Goal: Task Accomplishment & Management: Complete application form

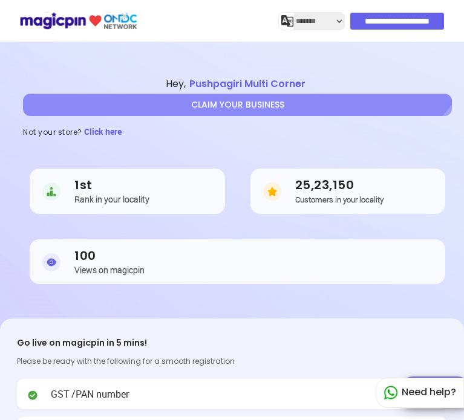
select select "*******"
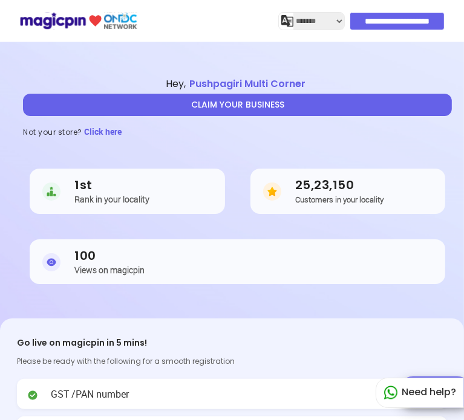
click at [245, 111] on button "CLAIM YOUR BUSINESS" at bounding box center [237, 105] width 429 height 22
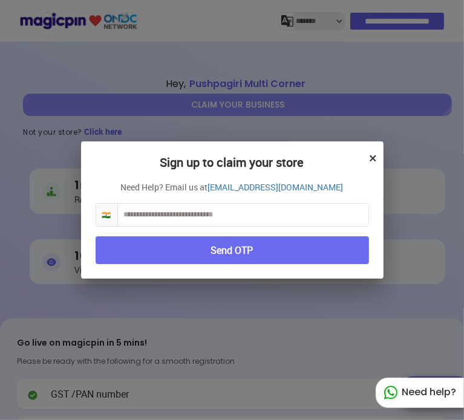
click at [198, 212] on input "text" at bounding box center [243, 215] width 250 height 22
type input "**********"
click at [219, 241] on button "Send OTP" at bounding box center [232, 250] width 273 height 28
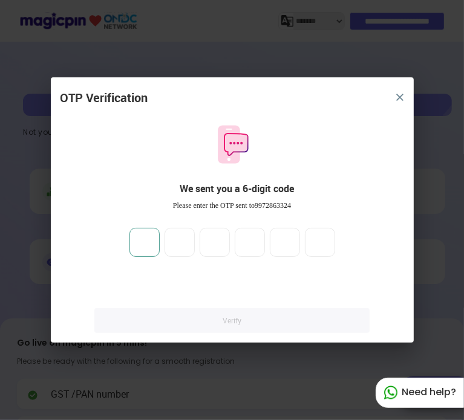
click at [155, 246] on input "number" at bounding box center [144, 242] width 30 height 29
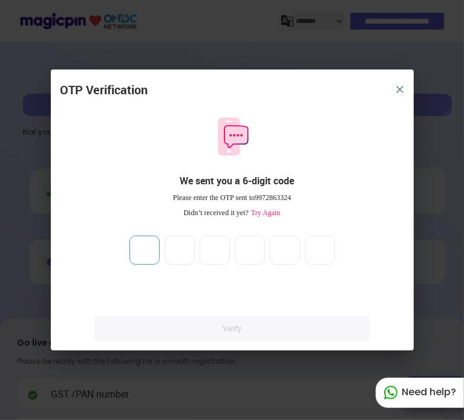
click at [133, 251] on input "number" at bounding box center [144, 250] width 30 height 29
type input "*"
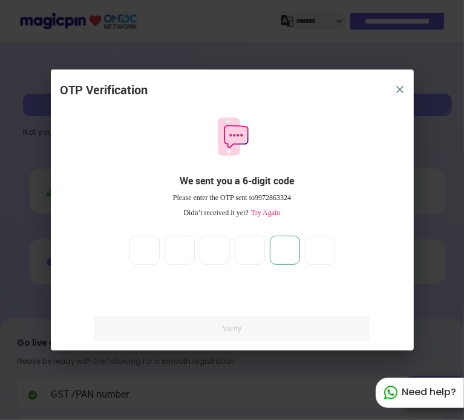
type input "*"
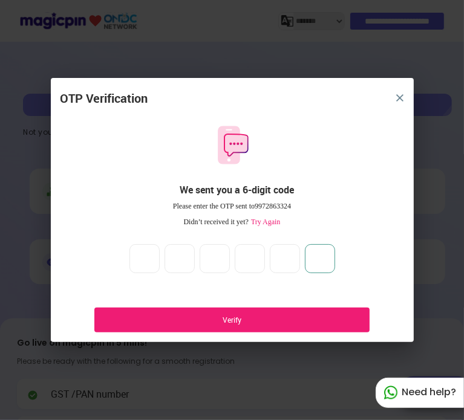
type input "*"
click at [218, 309] on div "Verify" at bounding box center [231, 320] width 274 height 25
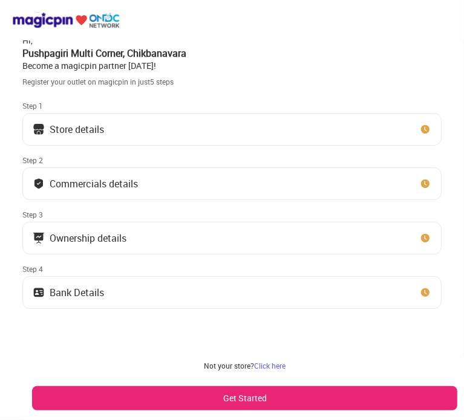
click at [259, 396] on button "Get Started" at bounding box center [244, 398] width 425 height 24
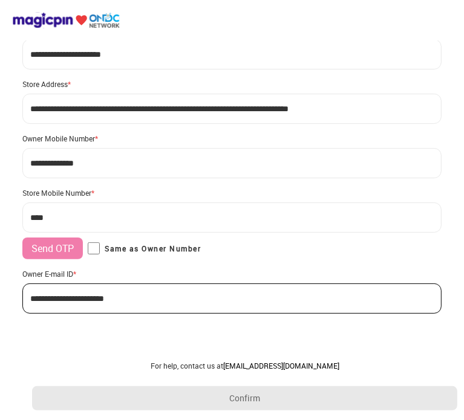
scroll to position [44, 0]
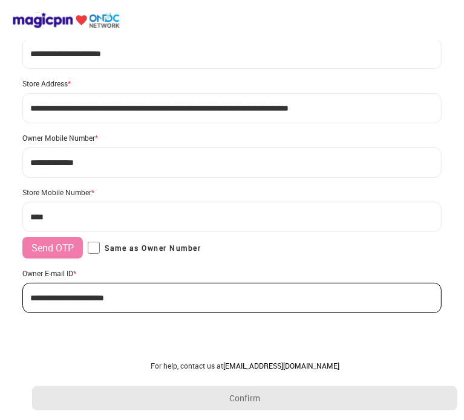
click at [102, 214] on input "***" at bounding box center [231, 217] width 418 height 30
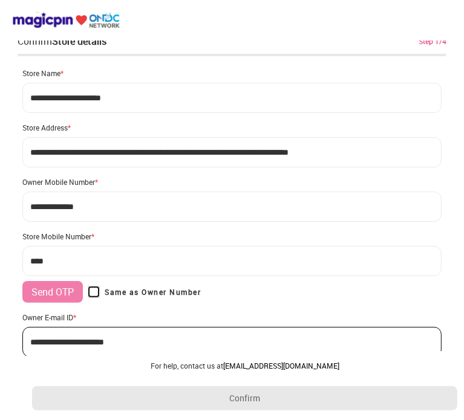
type input "**********"
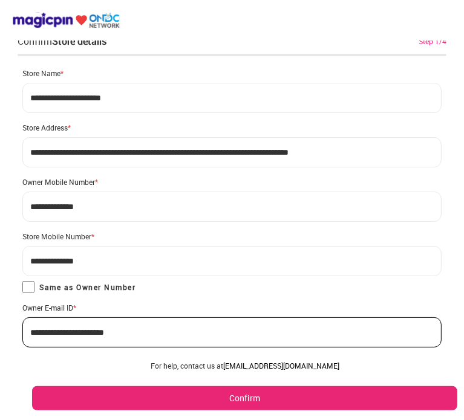
click at [271, 392] on button "Confirm" at bounding box center [244, 398] width 425 height 24
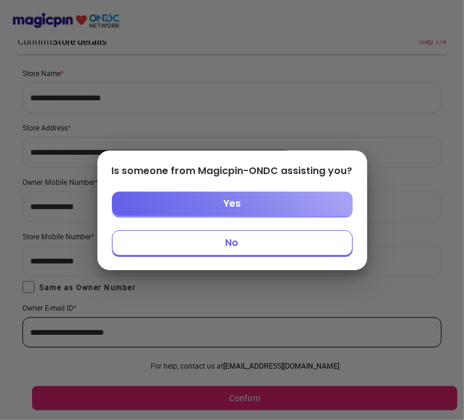
click at [250, 240] on button "No" at bounding box center [232, 242] width 241 height 25
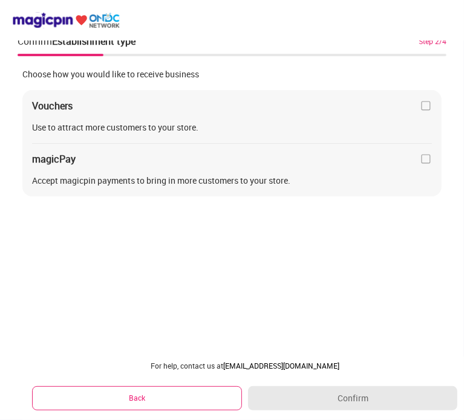
click at [423, 106] on img at bounding box center [426, 106] width 12 height 12
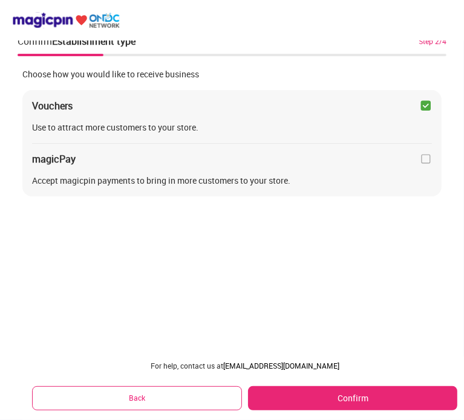
click at [426, 161] on img at bounding box center [426, 159] width 12 height 12
click at [357, 389] on button "Confirm" at bounding box center [352, 398] width 209 height 24
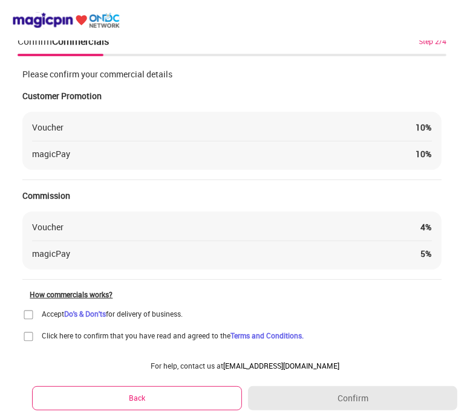
click at [29, 317] on img at bounding box center [28, 315] width 12 height 12
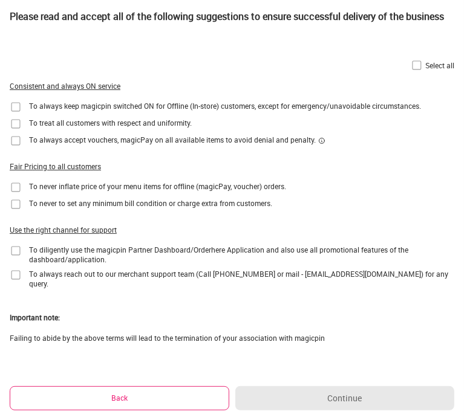
click at [415, 65] on img at bounding box center [416, 65] width 12 height 12
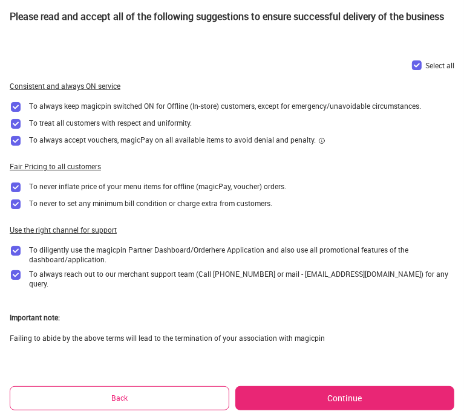
click at [334, 397] on button "Continue" at bounding box center [344, 398] width 219 height 24
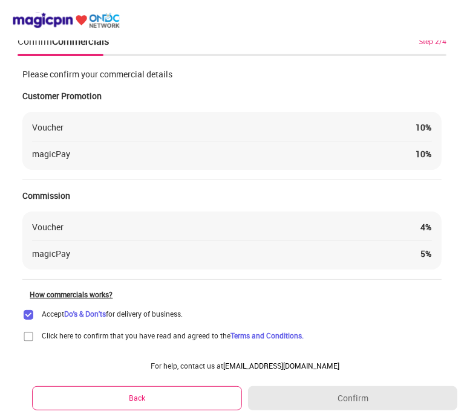
click at [29, 336] on img at bounding box center [28, 337] width 12 height 12
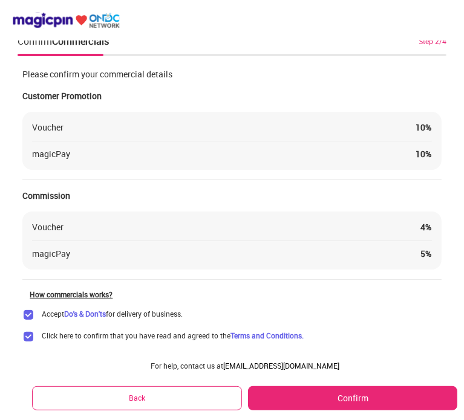
click at [329, 386] on button "Confirm" at bounding box center [352, 398] width 209 height 24
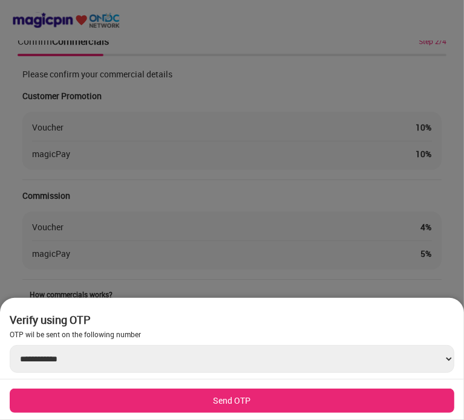
click at [212, 404] on button "Send OTP" at bounding box center [232, 401] width 444 height 24
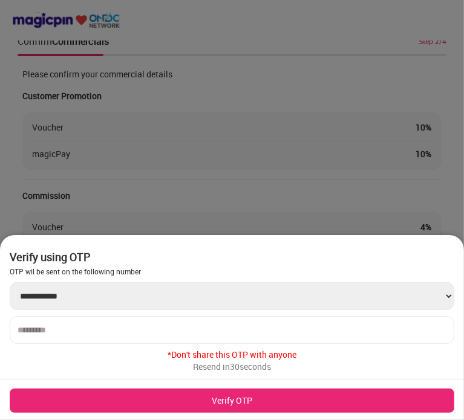
click at [49, 328] on input "number" at bounding box center [232, 330] width 429 height 10
click at [34, 318] on div at bounding box center [232, 330] width 444 height 28
click at [34, 321] on div at bounding box center [232, 330] width 444 height 28
click at [37, 334] on input "number" at bounding box center [232, 330] width 429 height 10
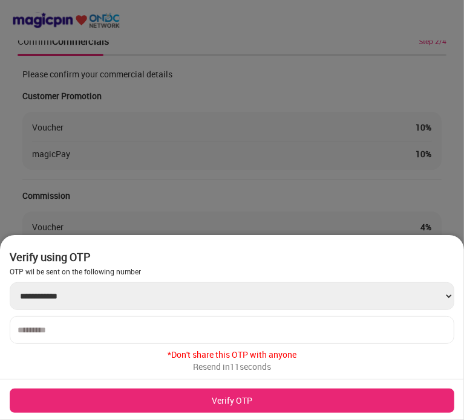
type input "******"
click at [214, 409] on button "Verify OTP" at bounding box center [232, 401] width 444 height 24
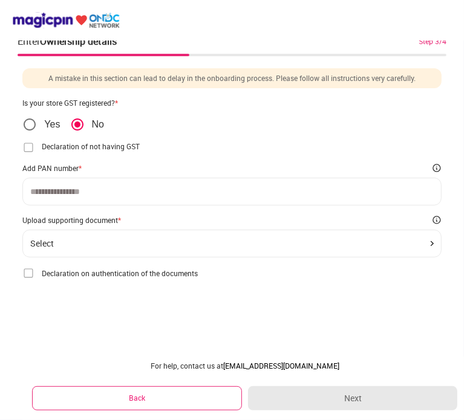
click at [26, 151] on img at bounding box center [28, 147] width 12 height 12
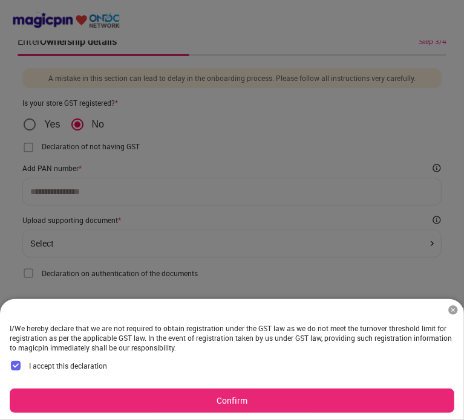
click at [153, 400] on button "Confirm" at bounding box center [232, 401] width 444 height 24
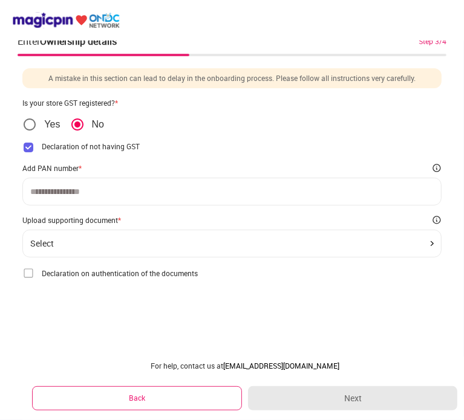
click at [61, 190] on input at bounding box center [231, 192] width 403 height 10
click at [349, 246] on div "Select" at bounding box center [231, 244] width 403 height 10
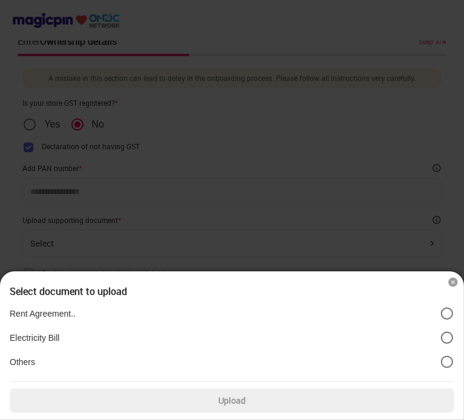
click at [72, 317] on p "Rent Agreement.." at bounding box center [43, 313] width 66 height 11
click at [283, 393] on label "Upload" at bounding box center [232, 401] width 444 height 24
click at [0, 0] on input "Upload" at bounding box center [0, 0] width 0 height 0
click at [151, 249] on div at bounding box center [232, 210] width 464 height 420
click at [455, 285] on img at bounding box center [453, 282] width 12 height 12
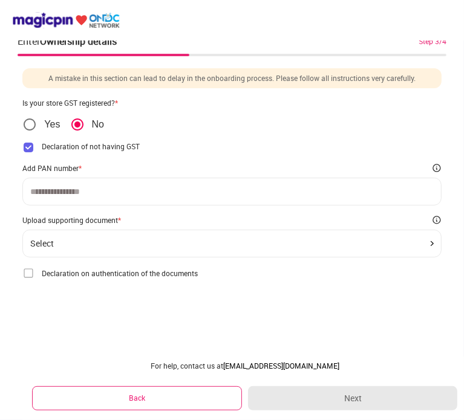
click at [94, 189] on input at bounding box center [231, 192] width 403 height 10
click at [28, 275] on img at bounding box center [28, 273] width 12 height 12
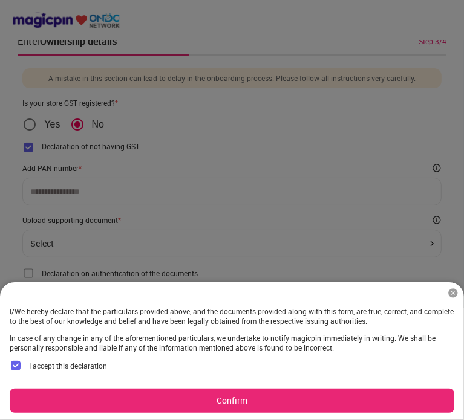
click at [191, 395] on button "Confirm" at bounding box center [232, 401] width 444 height 24
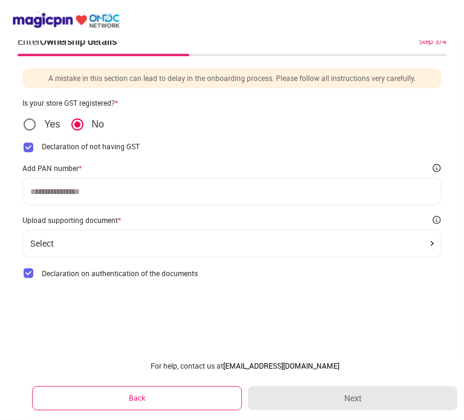
click at [50, 195] on input at bounding box center [231, 192] width 403 height 10
type input "**********"
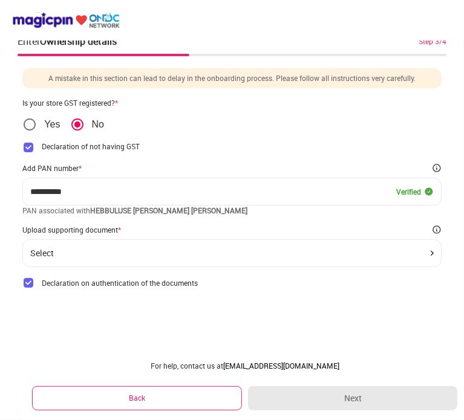
click at [164, 225] on div "Upload supporting document *" at bounding box center [231, 230] width 418 height 10
click at [145, 250] on div "Select" at bounding box center [231, 253] width 403 height 10
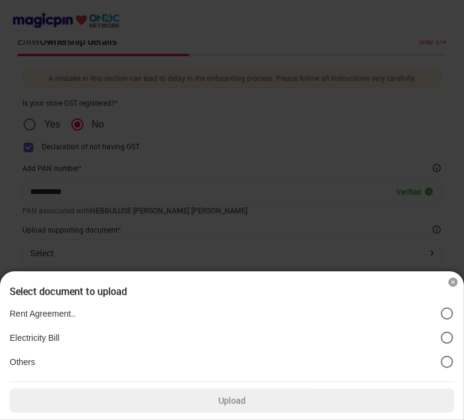
click at [43, 342] on p "Electricity Bill" at bounding box center [35, 337] width 50 height 11
click at [20, 363] on p "Others" at bounding box center [22, 362] width 25 height 11
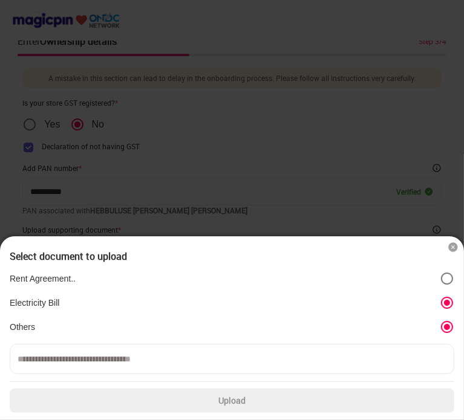
click at [46, 363] on input at bounding box center [232, 359] width 444 height 30
click at [31, 302] on p "Electricity Bill" at bounding box center [35, 302] width 50 height 11
click at [450, 248] on img at bounding box center [453, 247] width 12 height 12
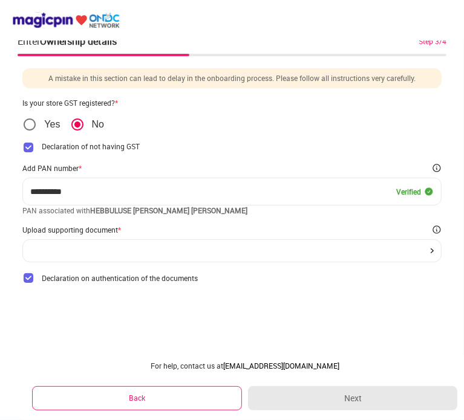
click at [409, 255] on div at bounding box center [231, 250] width 418 height 23
click at [432, 249] on img at bounding box center [431, 250] width 3 height 5
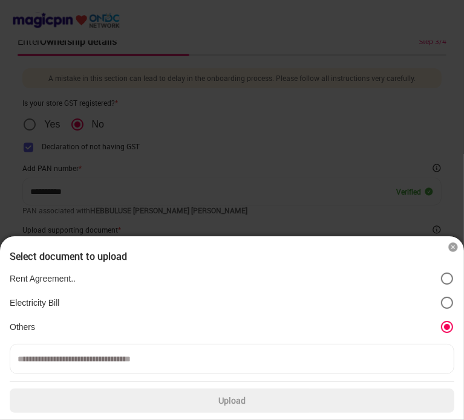
click at [59, 300] on p "Electricity Bill" at bounding box center [35, 302] width 50 height 11
click at [418, 306] on label "Electricity Bill" at bounding box center [232, 303] width 444 height 15
click at [51, 297] on label "Electricity Bill" at bounding box center [232, 303] width 444 height 15
click at [452, 247] on img at bounding box center [453, 247] width 12 height 12
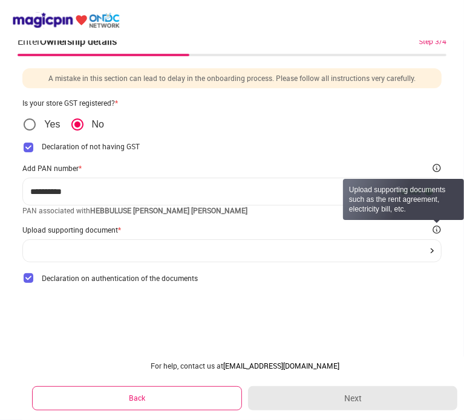
click at [436, 232] on img at bounding box center [437, 230] width 10 height 10
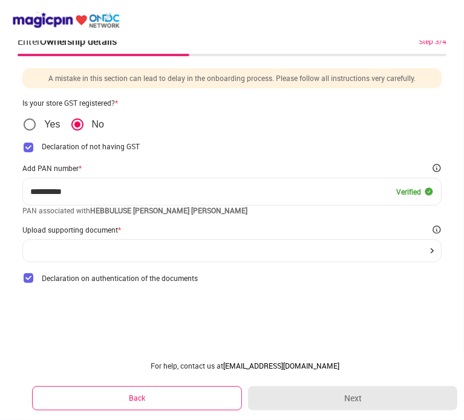
click at [426, 253] on div at bounding box center [231, 250] width 418 height 23
click at [135, 92] on div "**********" at bounding box center [231, 176] width 418 height 216
click at [144, 279] on div "**********" at bounding box center [231, 176] width 418 height 216
click at [70, 251] on div at bounding box center [231, 250] width 403 height 5
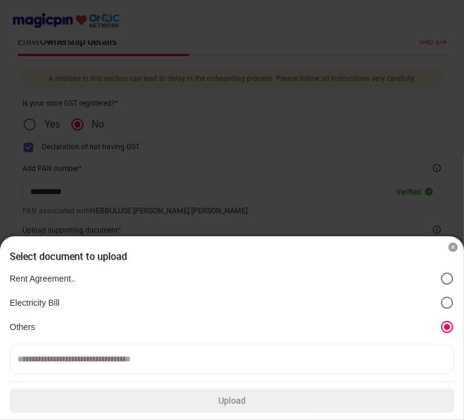
click at [179, 357] on input at bounding box center [232, 359] width 444 height 30
click at [242, 404] on label "Upload" at bounding box center [232, 401] width 444 height 24
click at [0, 0] on input "Upload" at bounding box center [0, 0] width 0 height 0
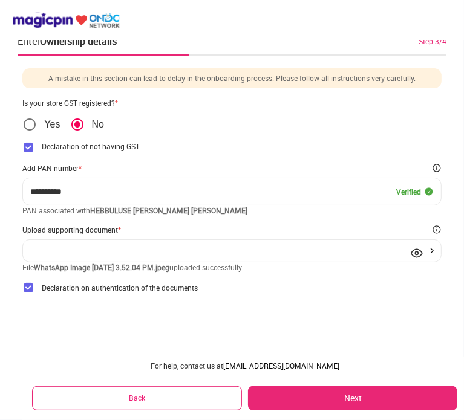
click at [418, 255] on img at bounding box center [416, 253] width 12 height 12
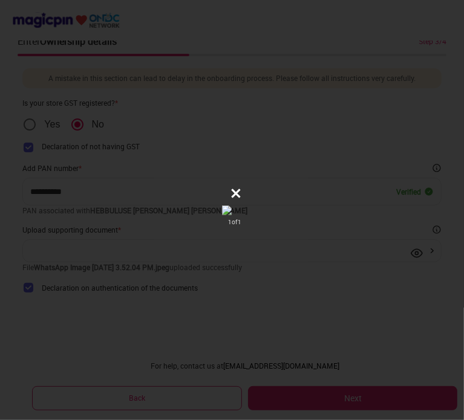
click at [325, 308] on div "1 of 1" at bounding box center [232, 210] width 464 height 420
click at [240, 189] on icon at bounding box center [235, 193] width 9 height 9
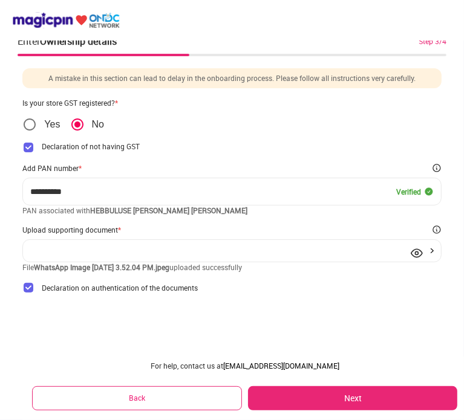
click at [383, 394] on button "Next" at bounding box center [352, 398] width 209 height 24
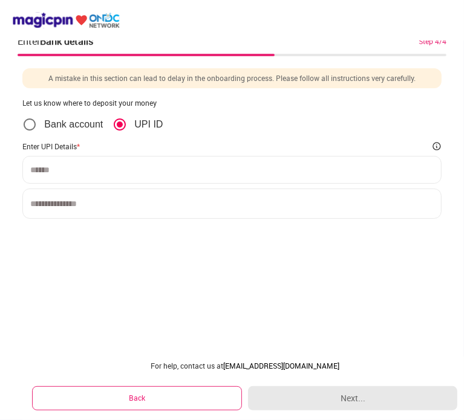
click at [116, 174] on input at bounding box center [231, 170] width 403 height 10
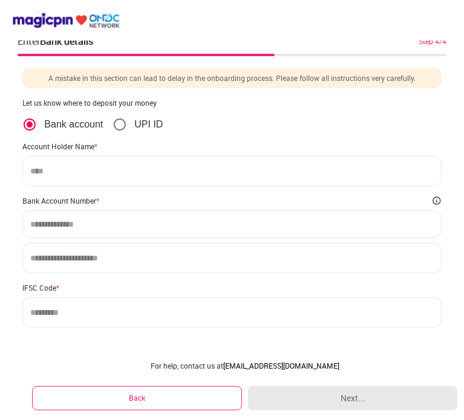
click at [57, 169] on input at bounding box center [231, 171] width 418 height 30
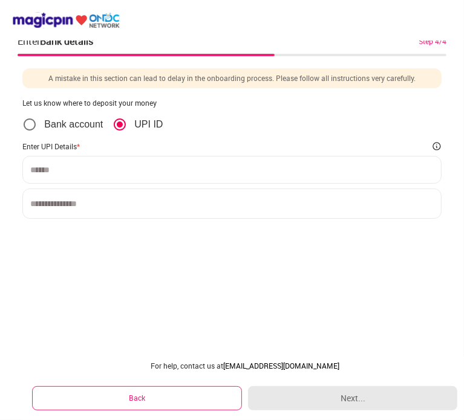
click at [122, 170] on input at bounding box center [231, 170] width 403 height 10
type input "**********"
click at [135, 212] on input at bounding box center [231, 204] width 418 height 30
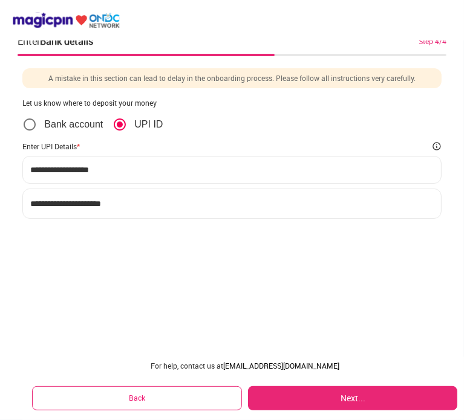
type input "**********"
click at [355, 395] on button "Next..." at bounding box center [352, 398] width 209 height 24
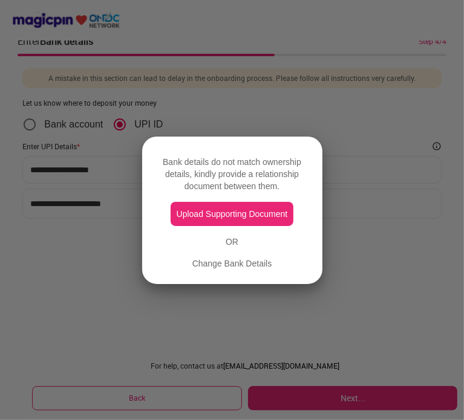
click at [352, 244] on div at bounding box center [232, 210] width 464 height 420
click at [270, 261] on div "Change Bank Details" at bounding box center [232, 264] width 80 height 12
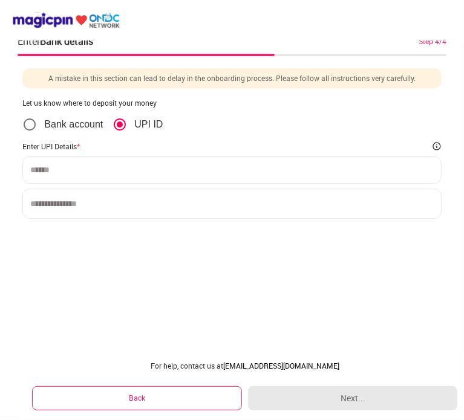
click at [71, 125] on p "Bank account" at bounding box center [73, 124] width 59 height 12
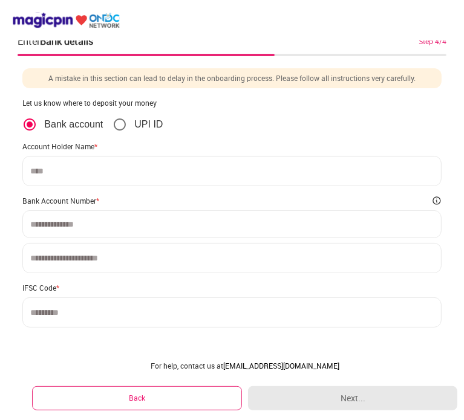
click at [77, 161] on input at bounding box center [231, 171] width 418 height 30
type input "**********"
click at [74, 227] on input at bounding box center [231, 224] width 403 height 10
type input "**********"
click at [60, 257] on input at bounding box center [231, 258] width 418 height 30
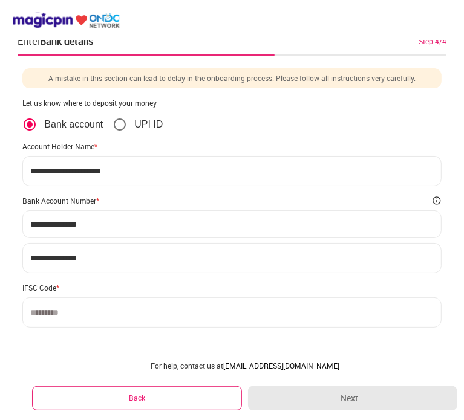
type input "**********"
click at [41, 304] on input at bounding box center [231, 312] width 418 height 30
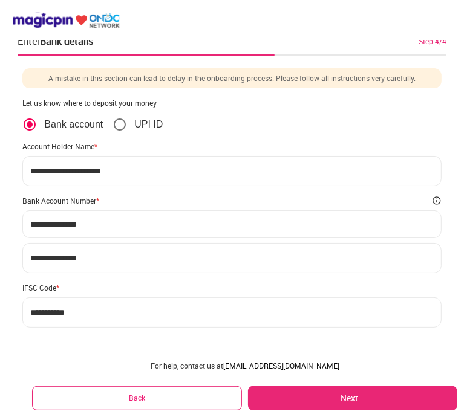
type input "**********"
click at [372, 406] on button "Next..." at bounding box center [352, 398] width 209 height 24
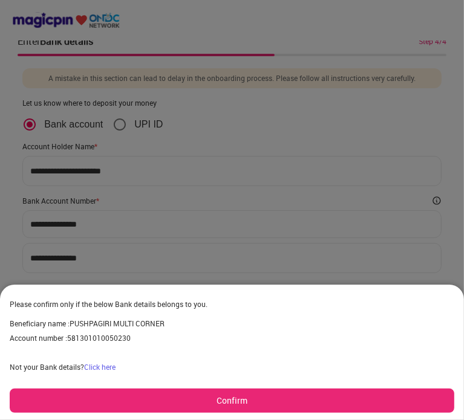
click at [114, 397] on button "Confirm" at bounding box center [232, 401] width 444 height 24
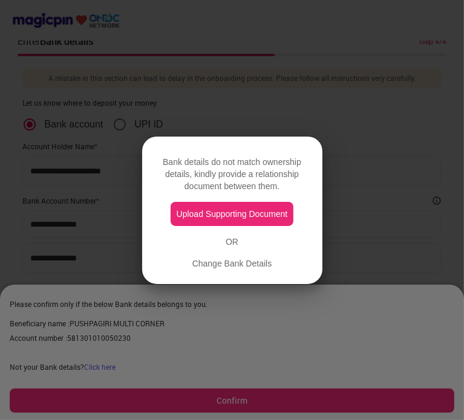
click at [363, 240] on div at bounding box center [232, 210] width 464 height 420
click at [253, 262] on div "Change Bank Details" at bounding box center [232, 264] width 80 height 12
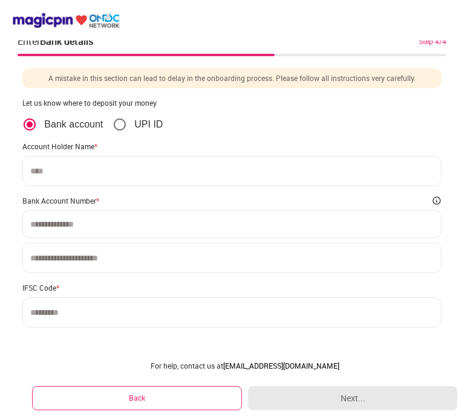
click at [102, 175] on input at bounding box center [231, 171] width 418 height 30
type input "**********"
click at [79, 217] on div at bounding box center [231, 224] width 418 height 28
click at [81, 225] on input at bounding box center [231, 224] width 403 height 10
type input "**********"
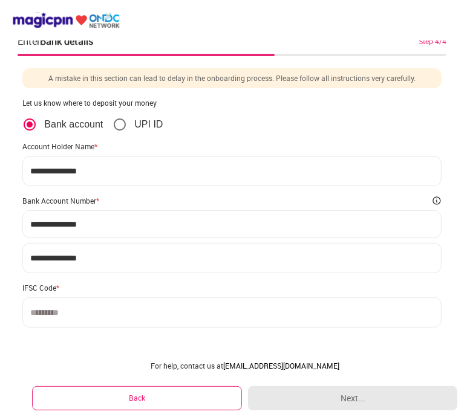
type input "**********"
click at [56, 321] on input at bounding box center [231, 312] width 418 height 30
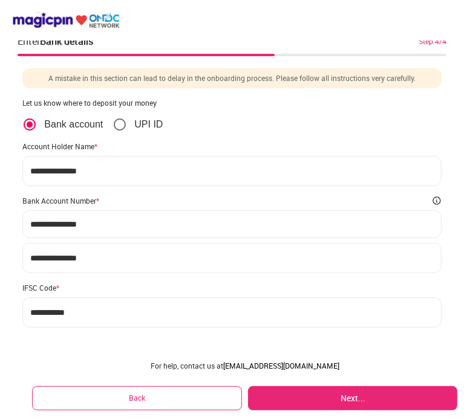
type input "**********"
click at [387, 404] on button "Next..." at bounding box center [352, 398] width 209 height 24
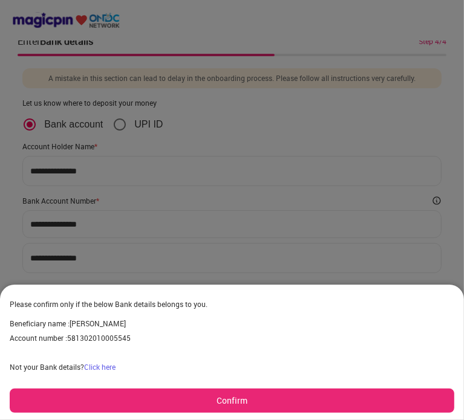
click at [215, 398] on button "Confirm" at bounding box center [232, 401] width 444 height 24
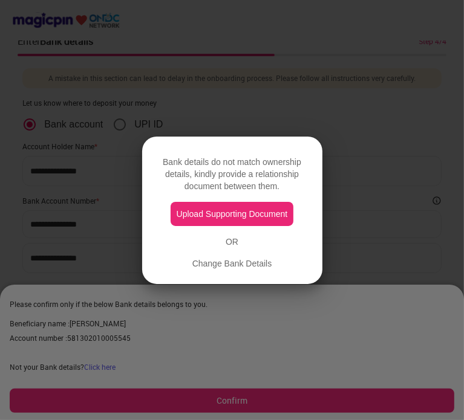
drag, startPoint x: 231, startPoint y: 217, endPoint x: 228, endPoint y: 225, distance: 8.4
click at [228, 225] on button "Upload Supporting Document" at bounding box center [231, 214] width 123 height 24
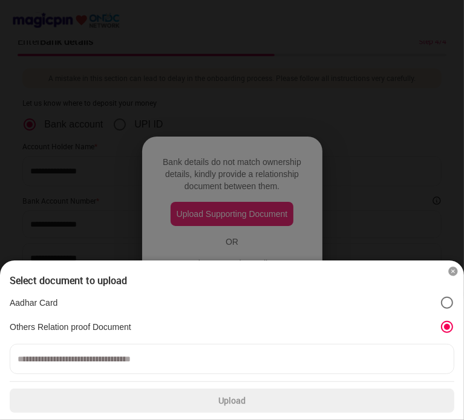
click at [99, 357] on input at bounding box center [232, 359] width 444 height 30
click at [65, 300] on label "Aadhar Card" at bounding box center [232, 303] width 444 height 15
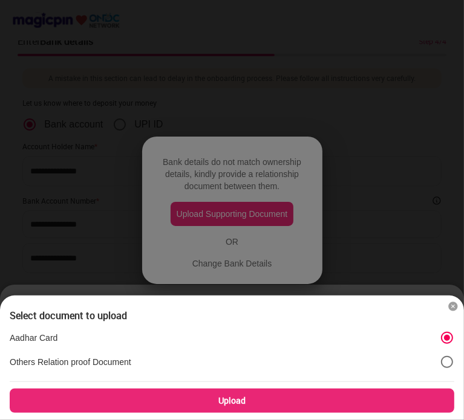
click at [143, 395] on div "Upload" at bounding box center [232, 401] width 444 height 24
click at [0, 0] on input "Upload" at bounding box center [0, 0] width 0 height 0
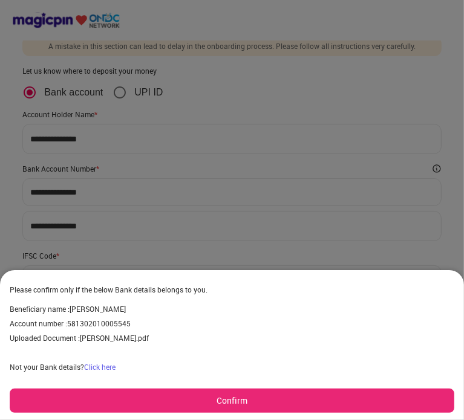
scroll to position [60, 0]
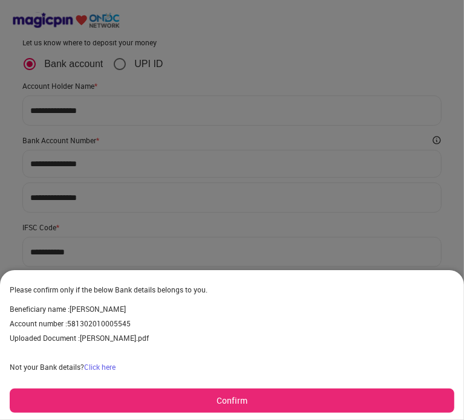
click at [194, 397] on button "Confirm" at bounding box center [232, 401] width 444 height 24
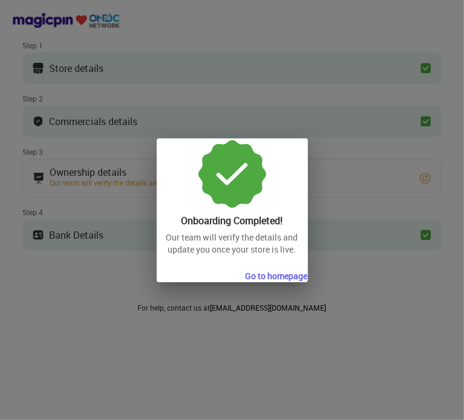
scroll to position [61, 0]
click at [269, 279] on button "Go to homepage" at bounding box center [276, 276] width 62 height 12
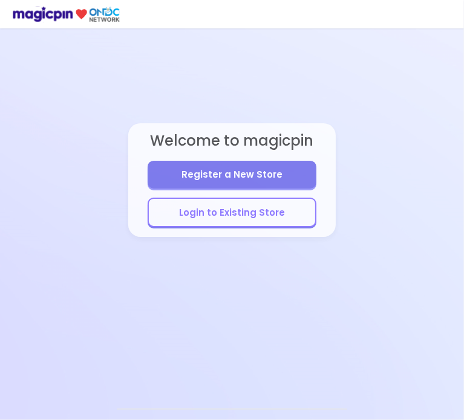
click at [240, 210] on button "Login to Existing Store" at bounding box center [232, 213] width 168 height 30
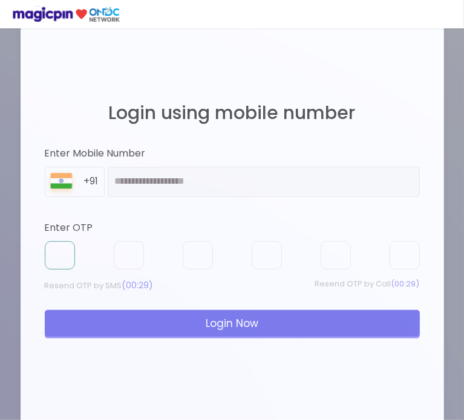
click at [68, 257] on input "text" at bounding box center [60, 255] width 30 height 29
type input "*"
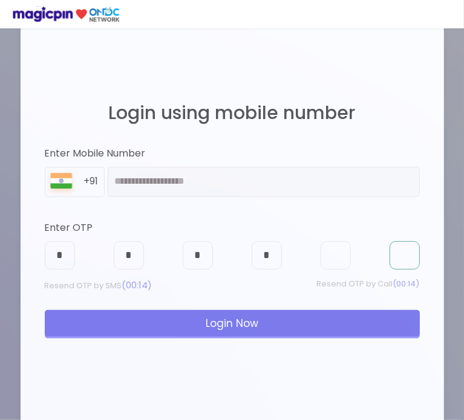
type input "*"
click at [218, 331] on div "Login Now" at bounding box center [232, 323] width 375 height 27
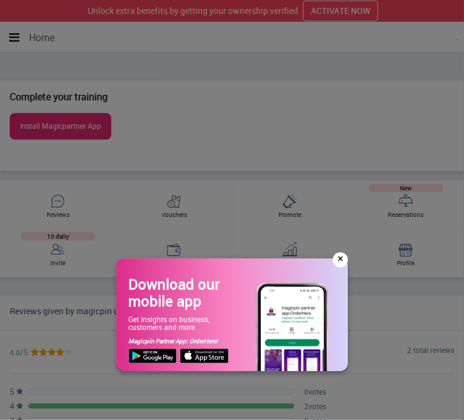
scroll to position [378, 464]
click at [336, 259] on div "×" at bounding box center [339, 260] width 15 height 15
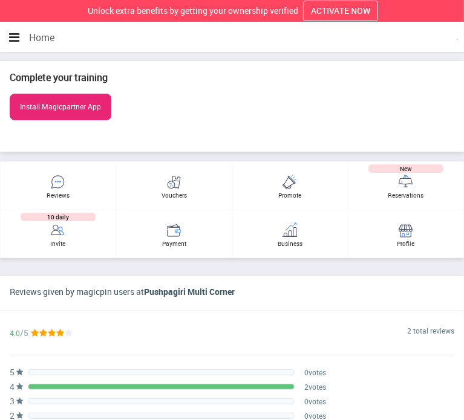
scroll to position [0, 0]
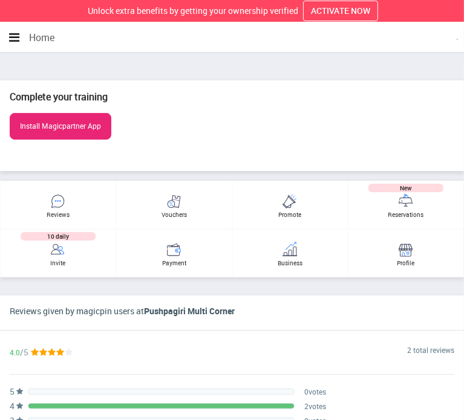
click at [15, 38] on icon "button" at bounding box center [14, 37] width 10 height 12
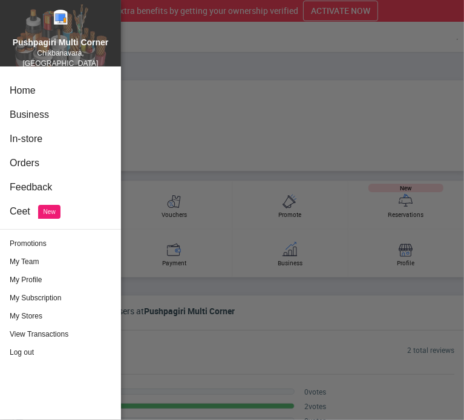
click at [162, 111] on div at bounding box center [232, 210] width 464 height 420
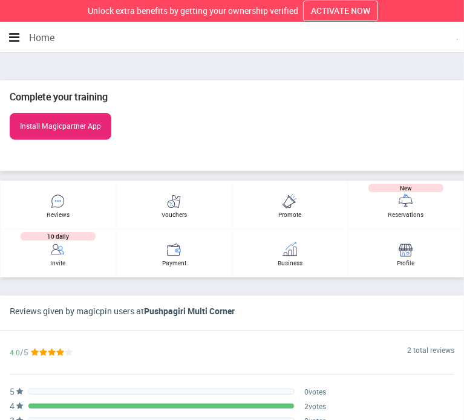
click at [163, 259] on div "Payment" at bounding box center [174, 263] width 115 height 8
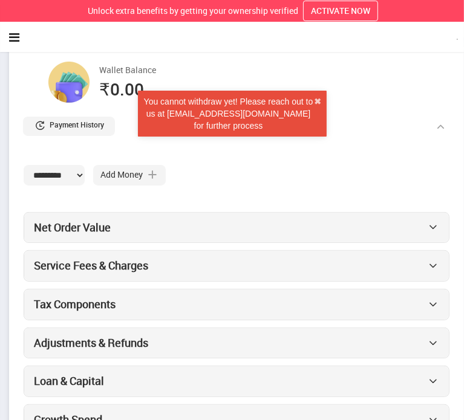
scroll to position [121, 0]
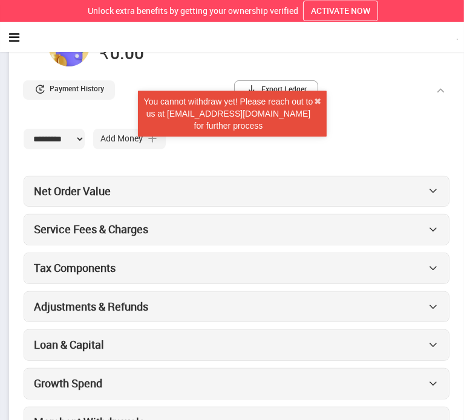
click at [74, 206] on div "Net Order Value" at bounding box center [237, 191] width 426 height 31
click at [74, 195] on span "Net Order Value" at bounding box center [72, 191] width 77 height 15
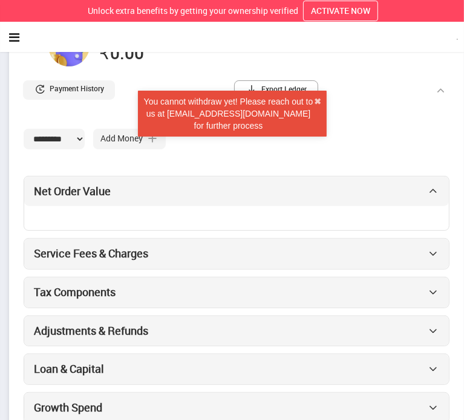
click at [86, 245] on div "Service Fees & Charges" at bounding box center [236, 254] width 424 height 30
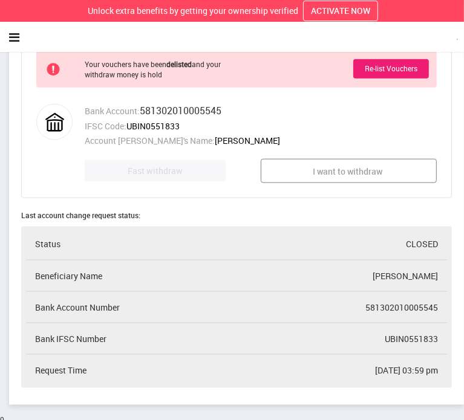
scroll to position [665, 0]
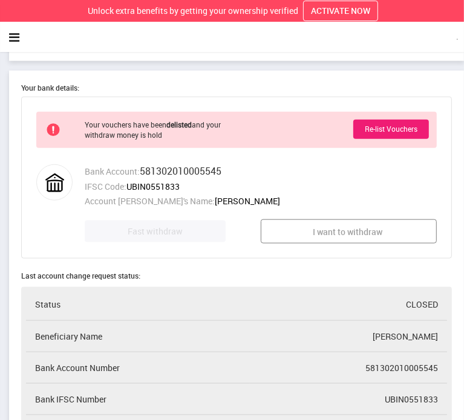
click at [377, 130] on button "Re-list Vouchers" at bounding box center [391, 129] width 76 height 19
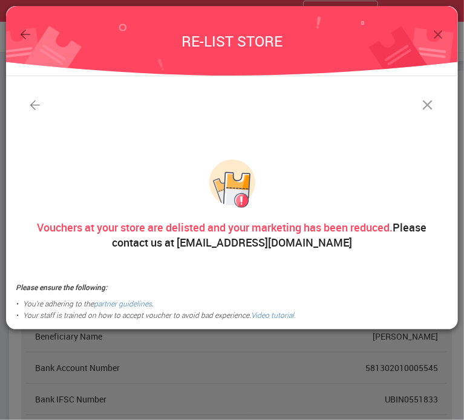
click at [436, 32] on img at bounding box center [437, 34] width 15 height 15
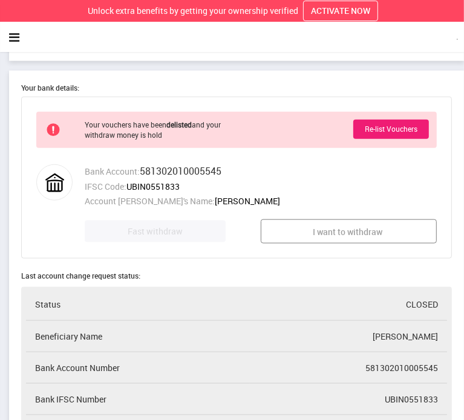
click at [19, 36] on icon "button" at bounding box center [14, 37] width 10 height 12
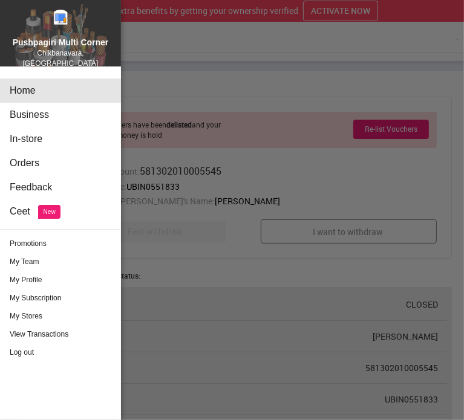
click at [39, 88] on div "Home" at bounding box center [60, 91] width 121 height 24
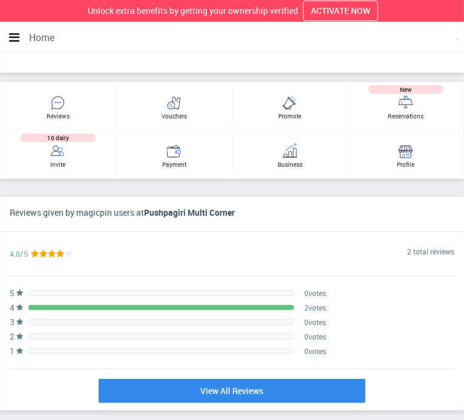
scroll to position [378, 464]
click at [392, 103] on div "New Reservations" at bounding box center [406, 106] width 116 height 48
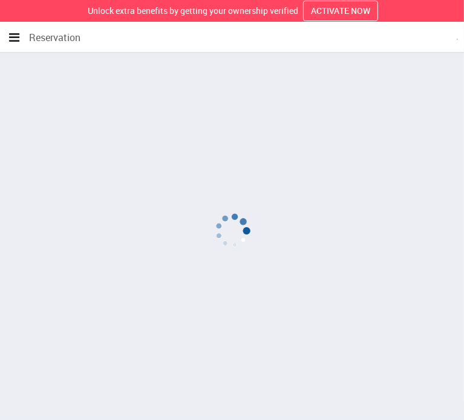
scroll to position [17, 0]
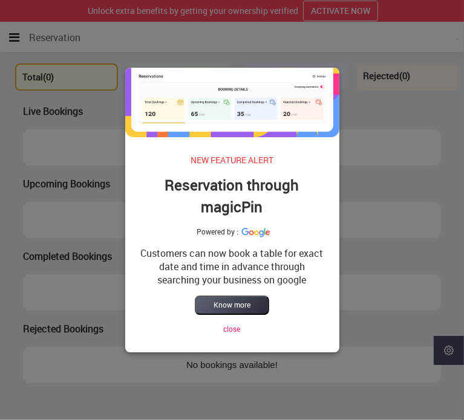
click at [235, 328] on button "close" at bounding box center [232, 329] width 17 height 10
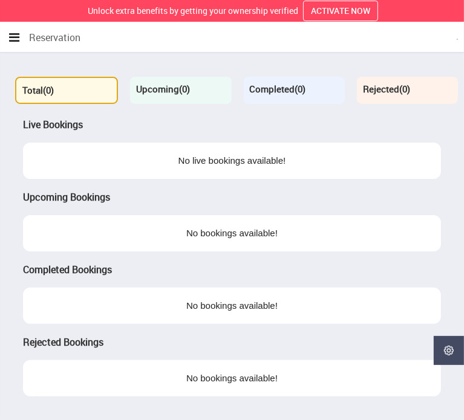
scroll to position [0, 0]
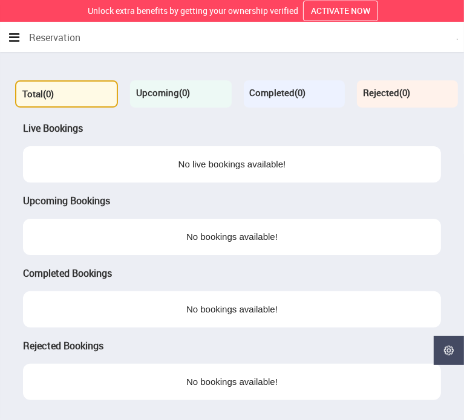
click at [12, 33] on icon "button" at bounding box center [14, 37] width 10 height 12
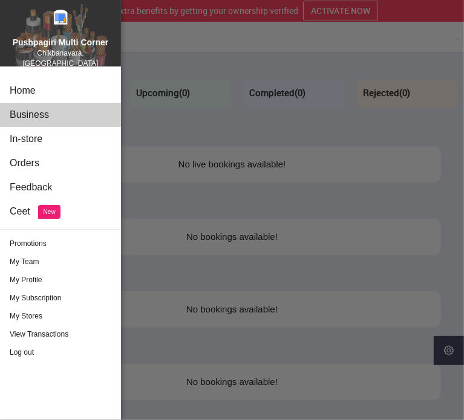
click at [22, 112] on div "Business" at bounding box center [60, 115] width 121 height 24
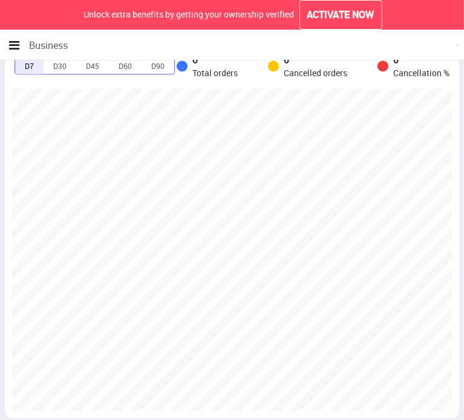
click at [21, 39] on div "Business" at bounding box center [38, 45] width 59 height 22
click at [11, 43] on icon "button" at bounding box center [14, 45] width 10 height 12
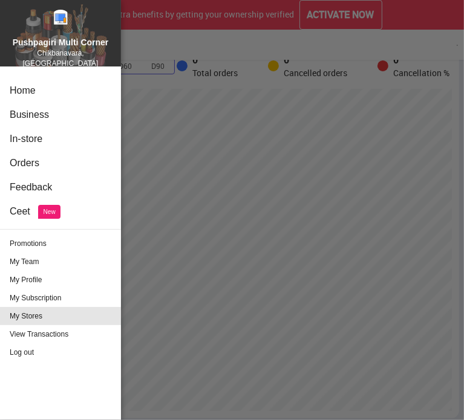
click at [32, 309] on div "My Stores" at bounding box center [60, 316] width 121 height 18
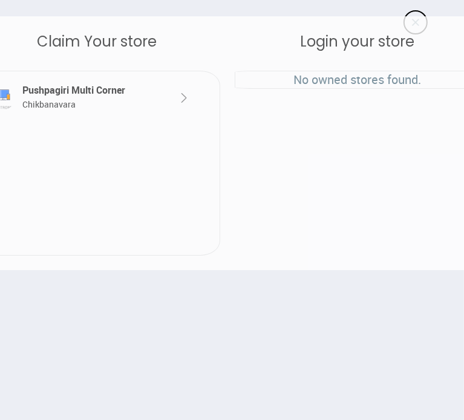
click at [143, 99] on div "Pushpagiri Multi Corner Chikbanavara" at bounding box center [87, 97] width 134 height 28
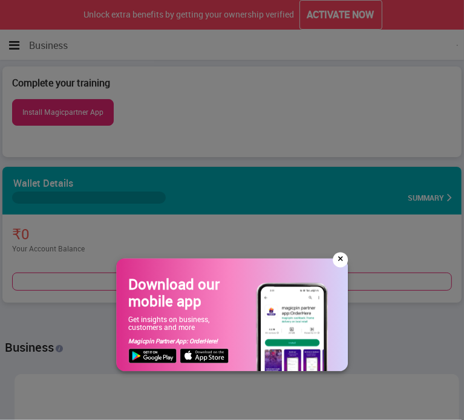
click at [339, 256] on div "×" at bounding box center [339, 260] width 15 height 15
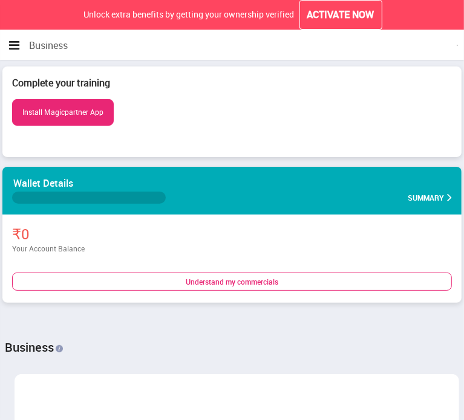
click at [271, 278] on div "Understand my commercials" at bounding box center [231, 282] width 439 height 18
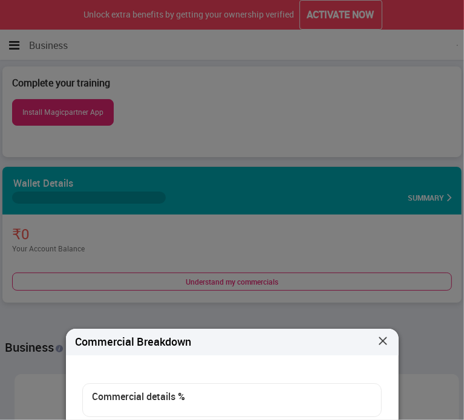
scroll to position [27, 0]
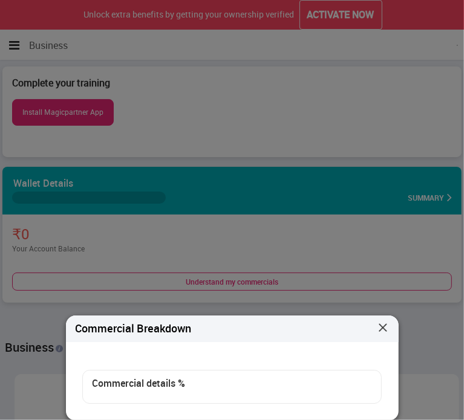
click at [380, 330] on img at bounding box center [383, 328] width 12 height 12
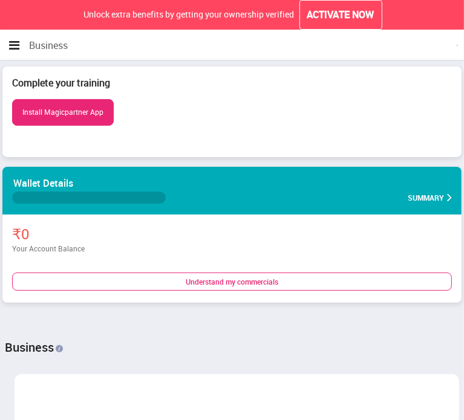
click at [15, 48] on icon "button" at bounding box center [14, 45] width 10 height 12
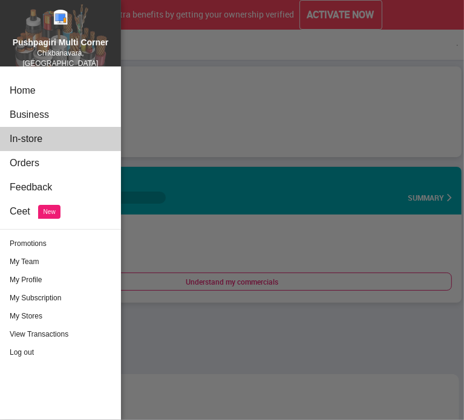
click at [33, 134] on div "In-store" at bounding box center [60, 139] width 121 height 24
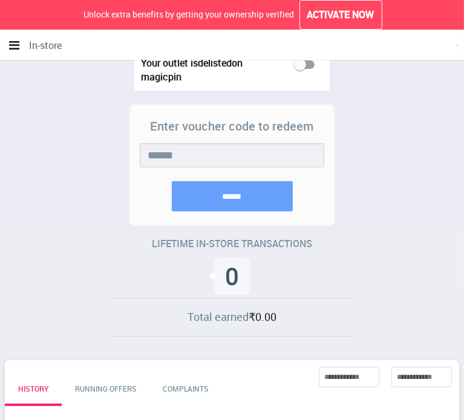
scroll to position [60, 0]
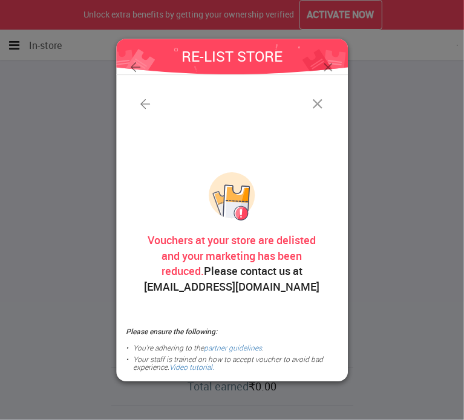
click at [314, 108] on img at bounding box center [317, 104] width 17 height 17
click at [325, 66] on img at bounding box center [327, 67] width 15 height 15
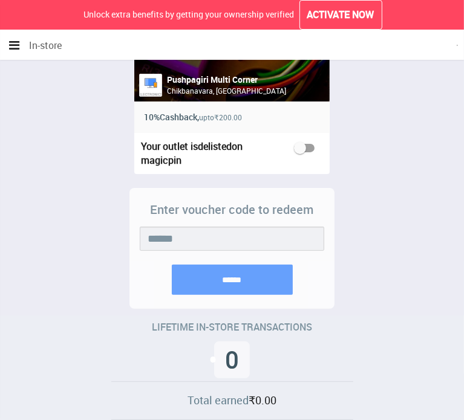
scroll to position [121, 0]
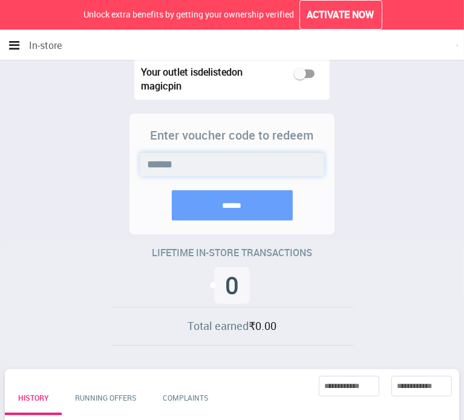
click at [239, 176] on input "******" at bounding box center [232, 168] width 188 height 24
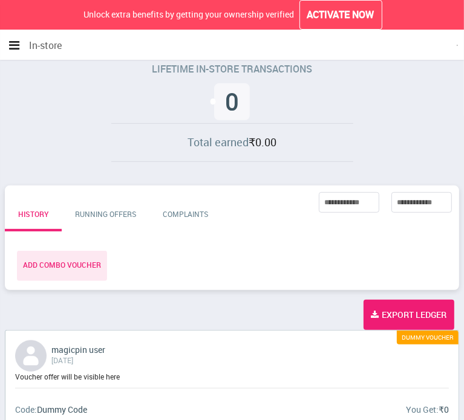
scroll to position [331, 0]
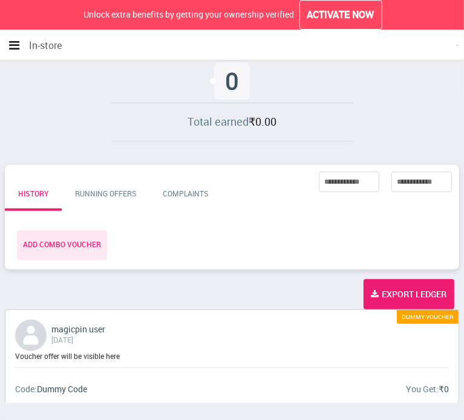
click at [250, 187] on div "**********" at bounding box center [232, 217] width 454 height 105
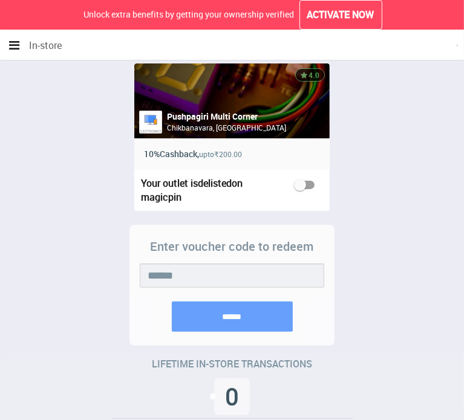
scroll to position [0, 0]
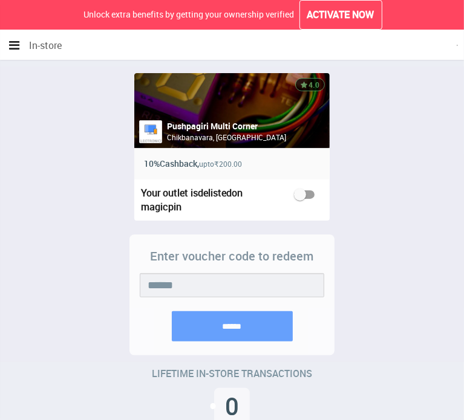
click at [17, 48] on icon "button" at bounding box center [14, 45] width 10 height 12
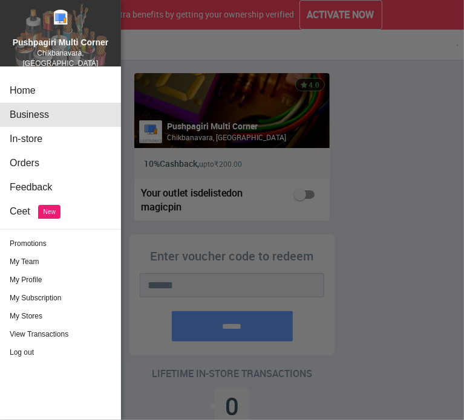
click at [31, 103] on div "Business" at bounding box center [60, 115] width 121 height 24
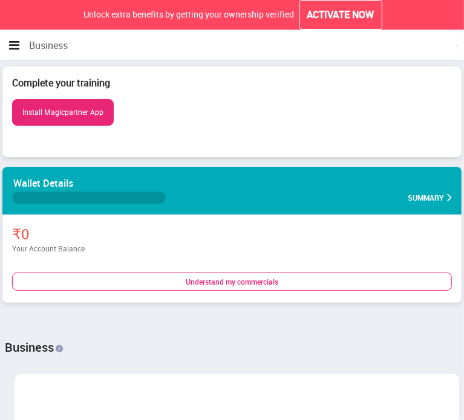
click at [16, 47] on icon "button" at bounding box center [14, 45] width 10 height 12
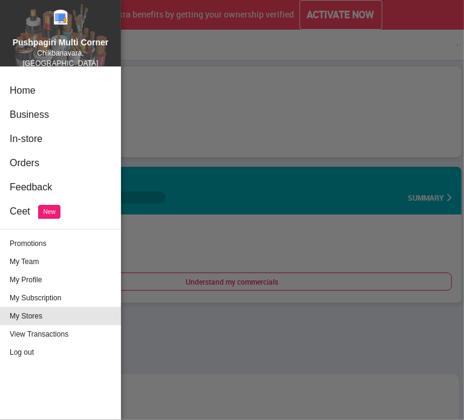
click at [44, 307] on div "My Stores" at bounding box center [60, 316] width 121 height 18
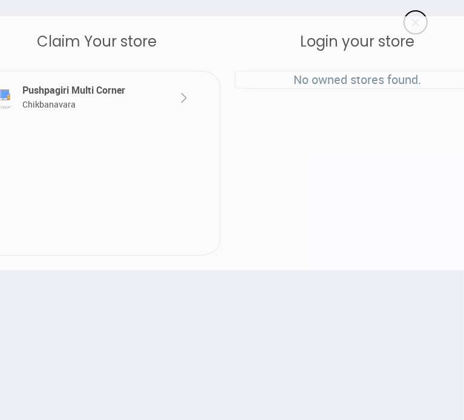
click at [181, 101] on img at bounding box center [184, 98] width 15 height 15
click at [412, 25] on div "Claim Your store Pushpagiri Multi Corner Chikbanavara Login your store No owned…" at bounding box center [231, 143] width 563 height 254
click at [413, 14] on div at bounding box center [415, 22] width 24 height 24
